Goal: Task Accomplishment & Management: Use online tool/utility

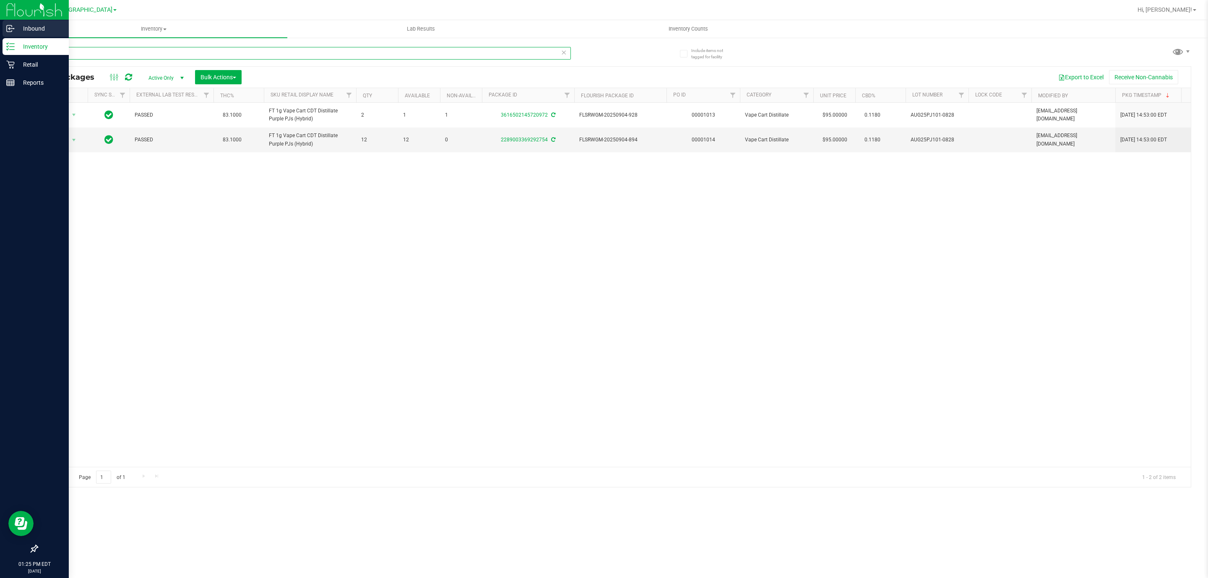
drag, startPoint x: 397, startPoint y: 53, endPoint x: 0, endPoint y: 35, distance: 397.2
click at [0, 37] on div "Inbound Inventory Retail Reports 01:25 PM EDT [DATE] 09/19 [GEOGRAPHIC_DATA] WC…" at bounding box center [604, 289] width 1208 height 578
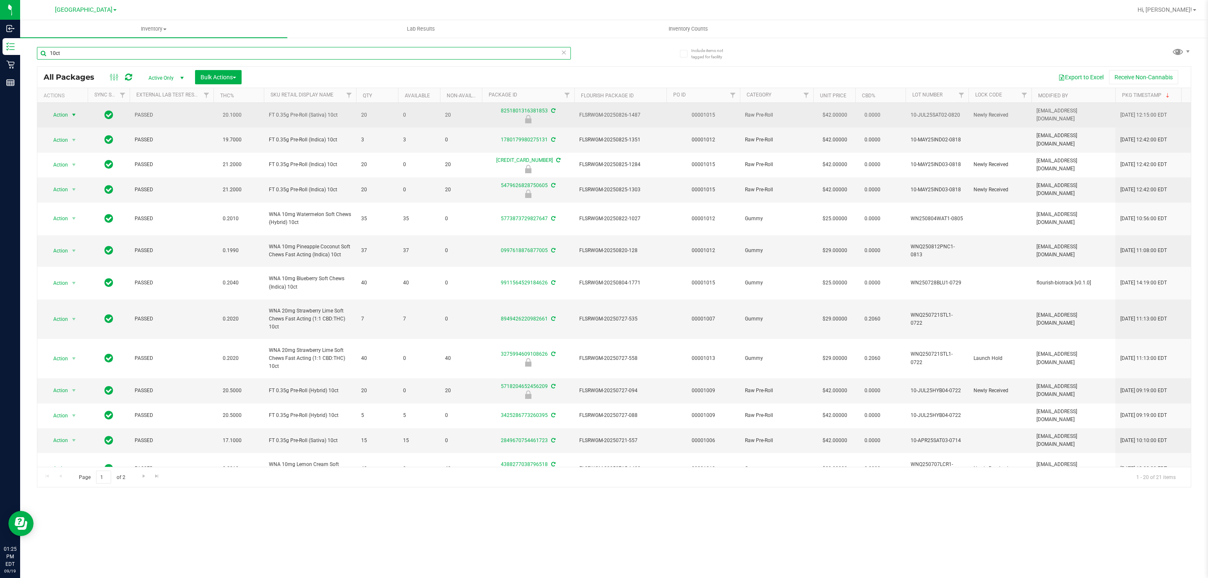
type input "10ct"
click at [67, 112] on span "Action" at bounding box center [57, 115] width 23 height 12
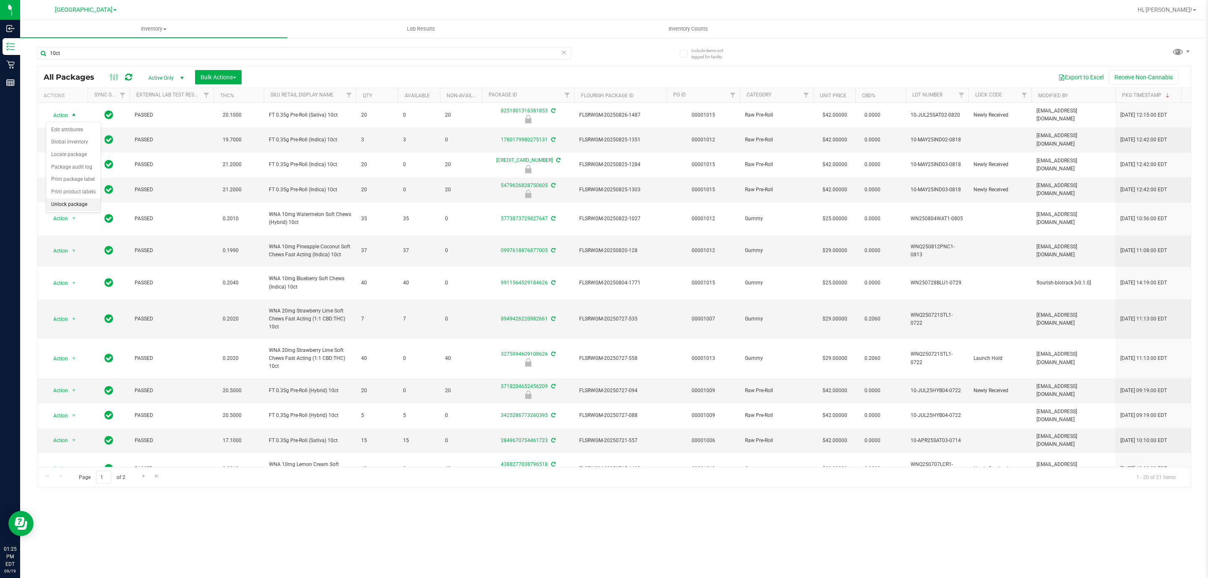
click at [63, 204] on li "Unlock package" at bounding box center [73, 204] width 55 height 13
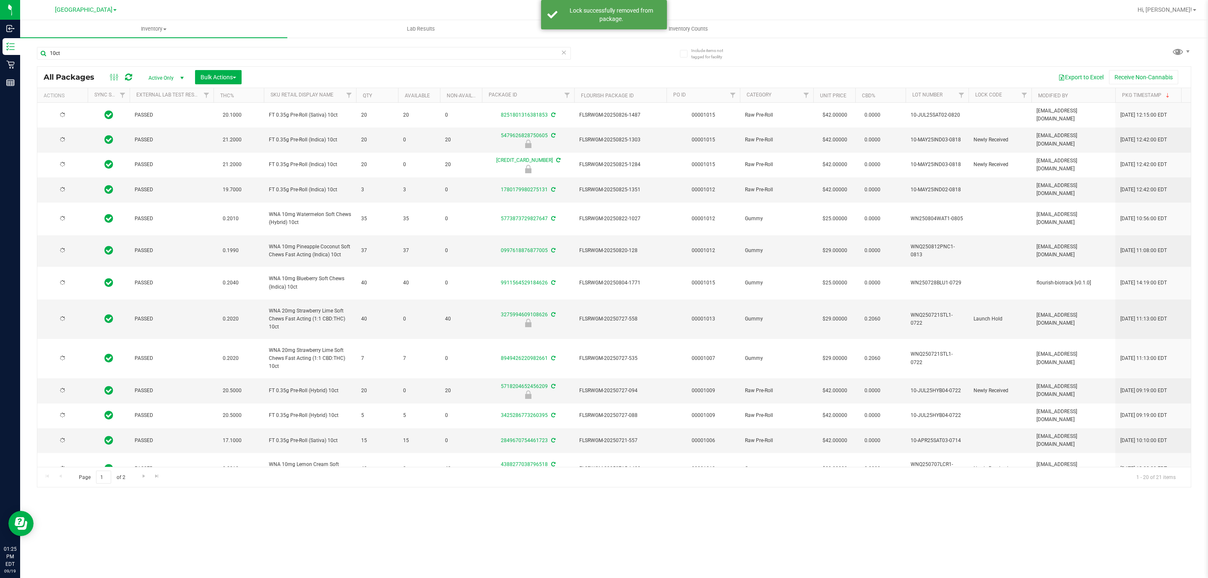
click at [63, 113] on icon at bounding box center [62, 114] width 7 height 7
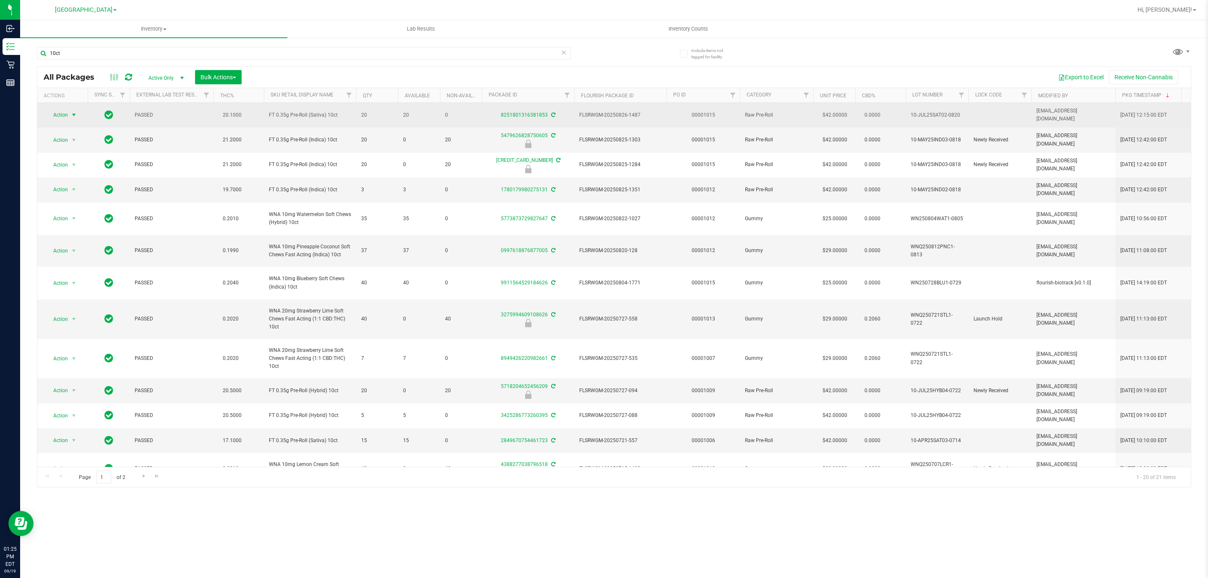
click at [71, 117] on span "select" at bounding box center [73, 115] width 7 height 7
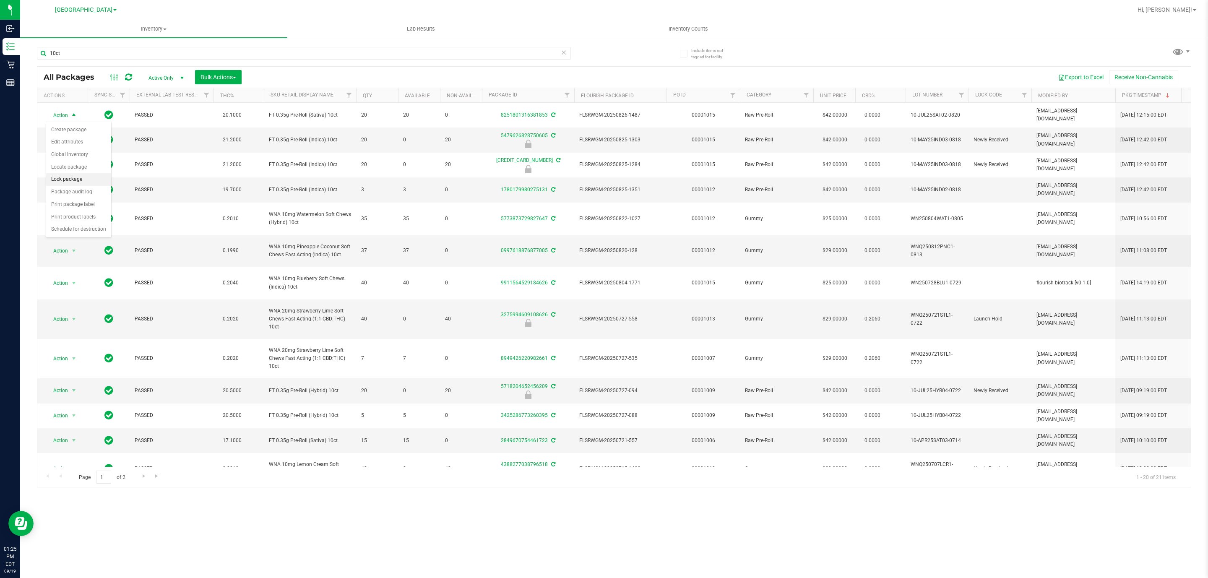
click at [88, 182] on li "Lock package" at bounding box center [78, 179] width 65 height 13
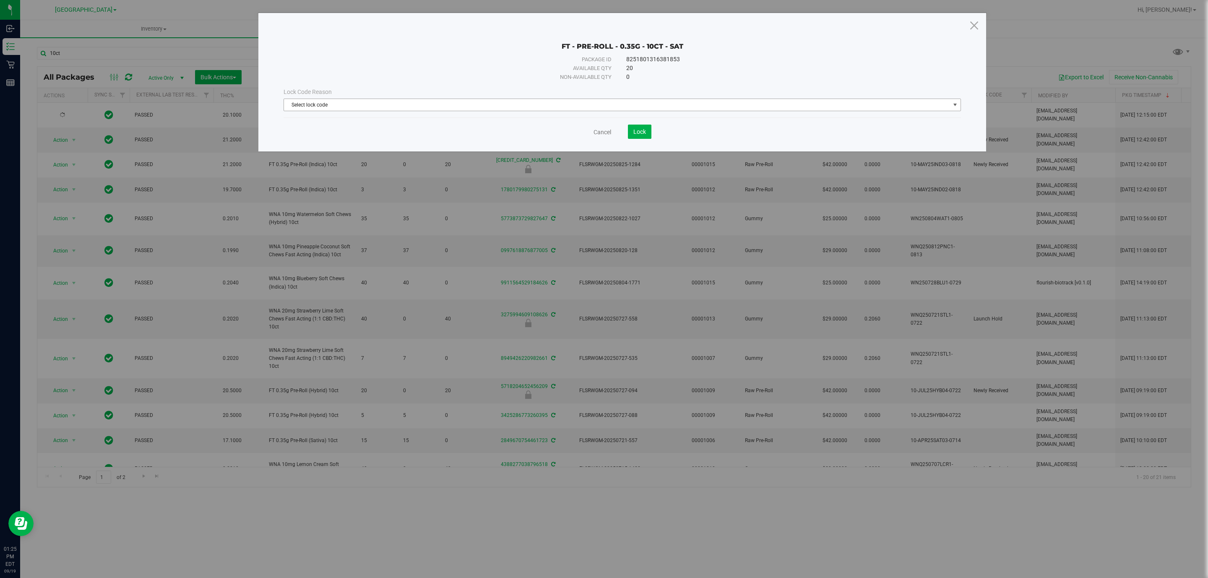
click at [424, 111] on span "Select lock code" at bounding box center [617, 105] width 666 height 12
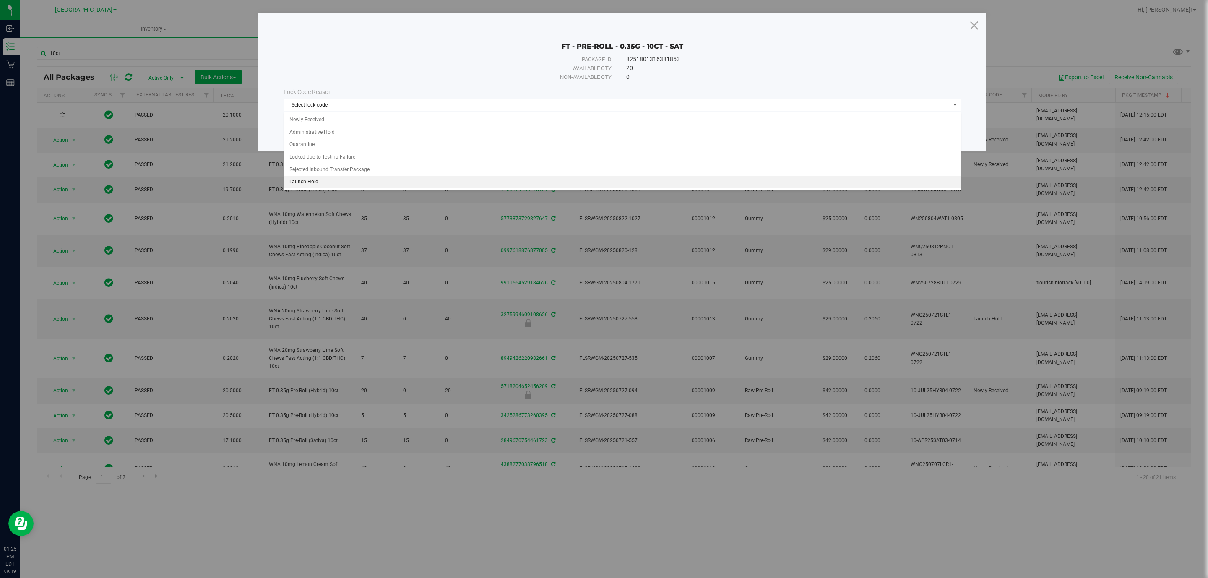
click at [317, 185] on li "Launch Hold" at bounding box center [622, 182] width 676 height 13
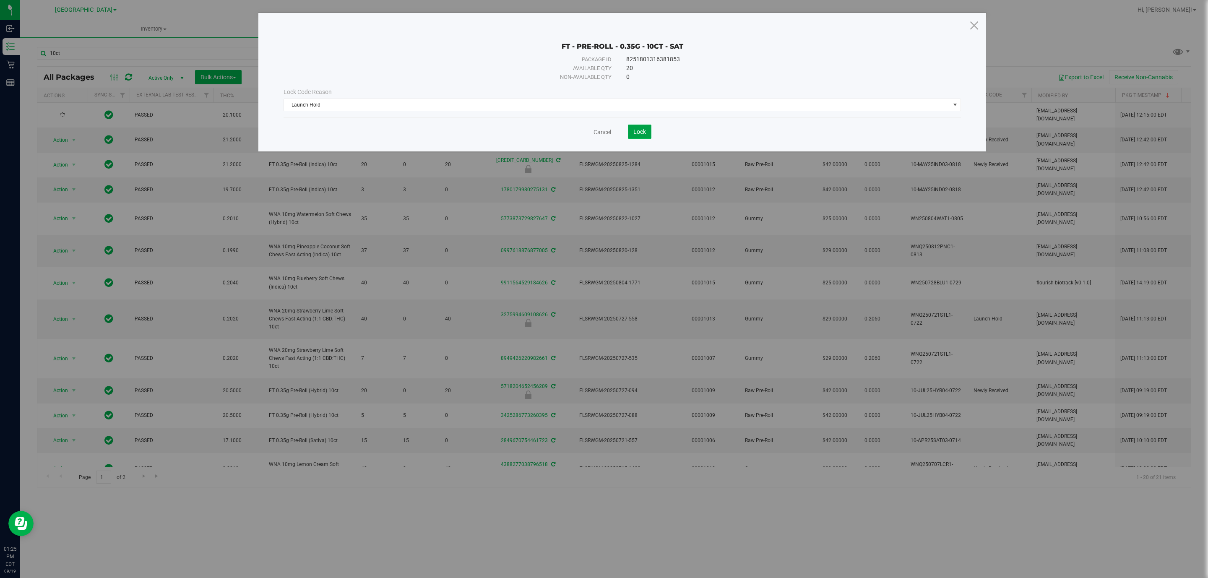
click at [646, 129] on span "Lock" at bounding box center [639, 131] width 13 height 7
